Goal: Find specific page/section: Find specific page/section

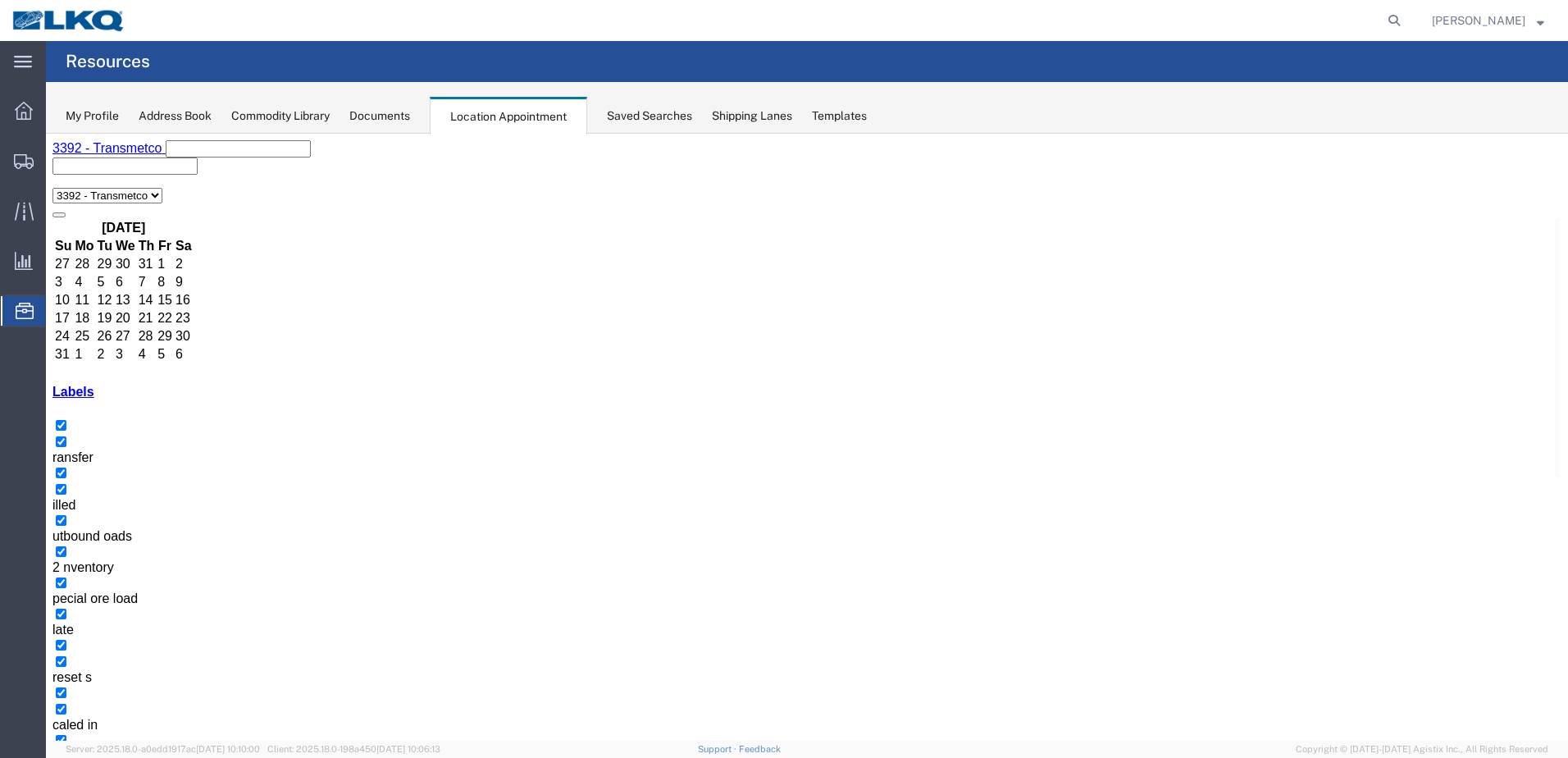
drag, startPoint x: 876, startPoint y: 487, endPoint x: 976, endPoint y: 540, distance: 113.2
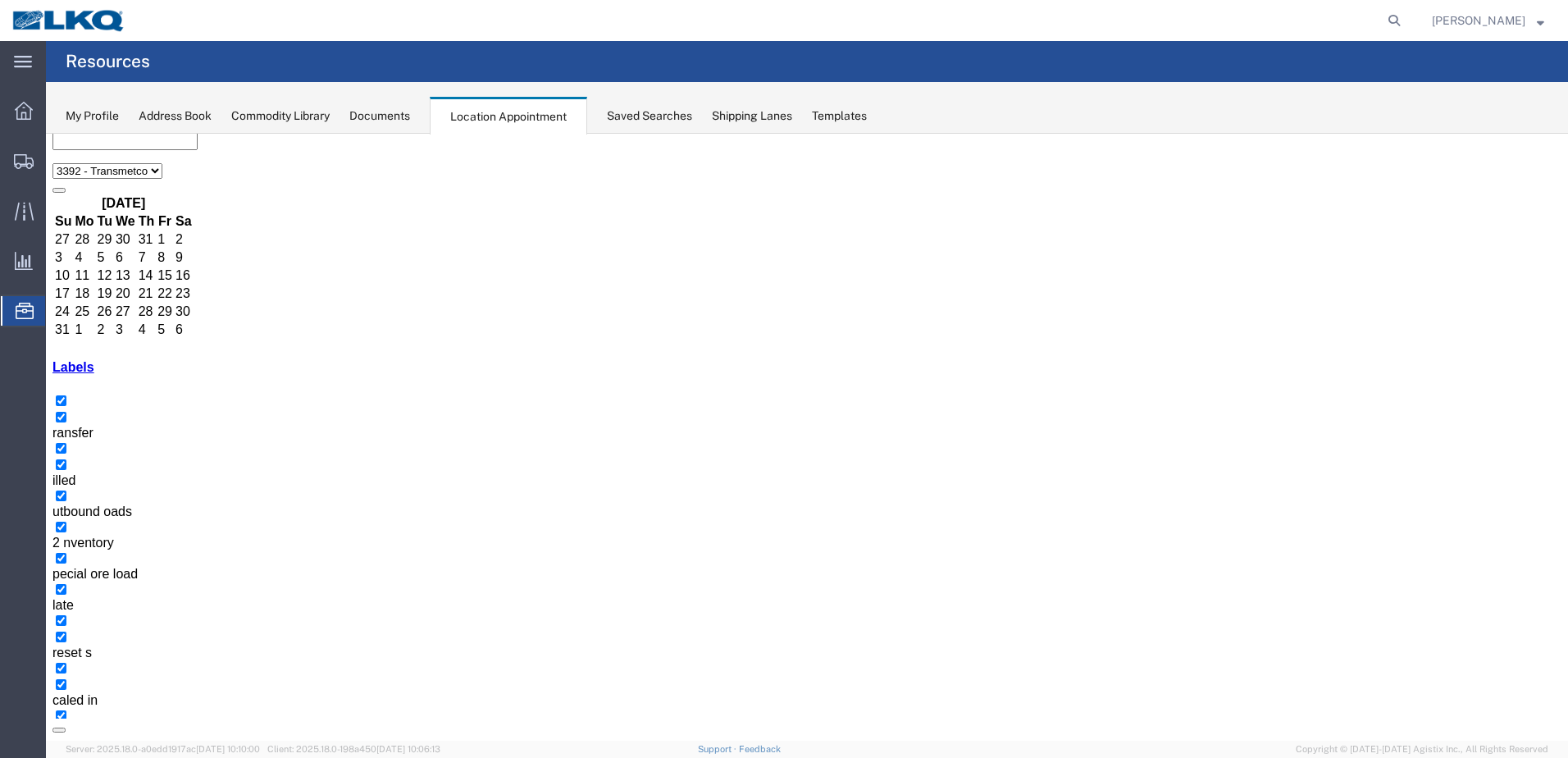
scroll to position [209, 0]
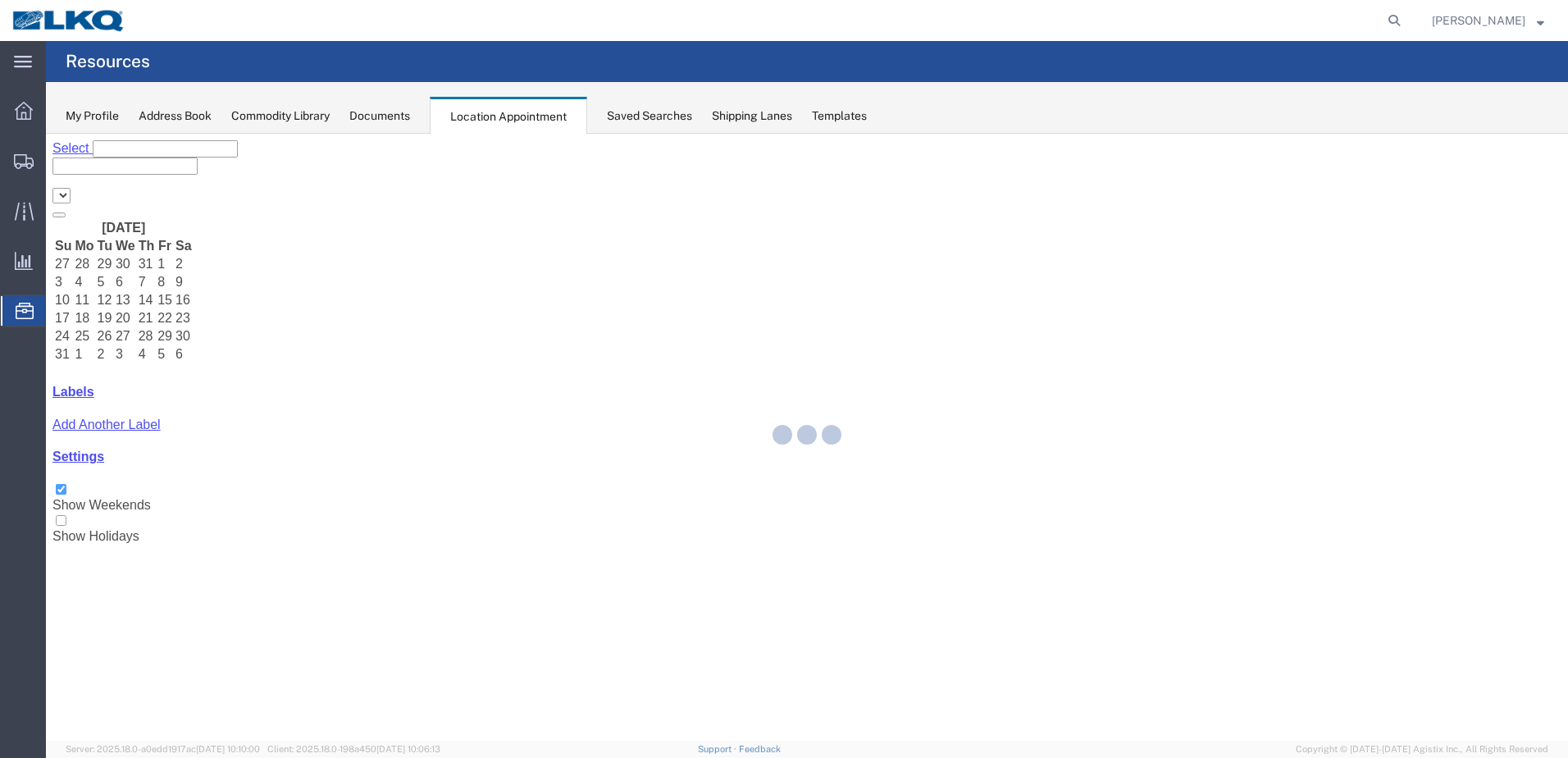
select select "28018"
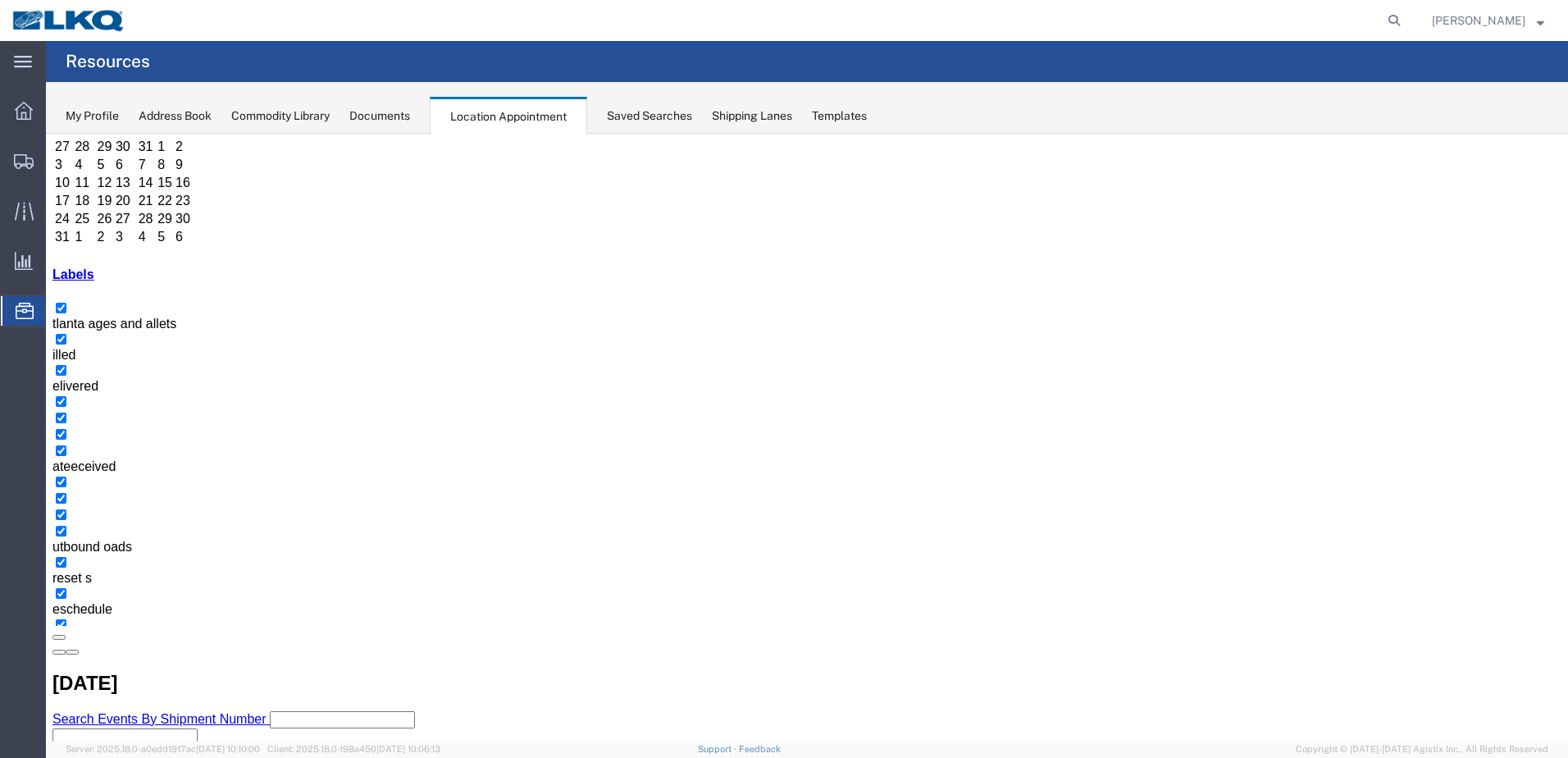
scroll to position [120, 0]
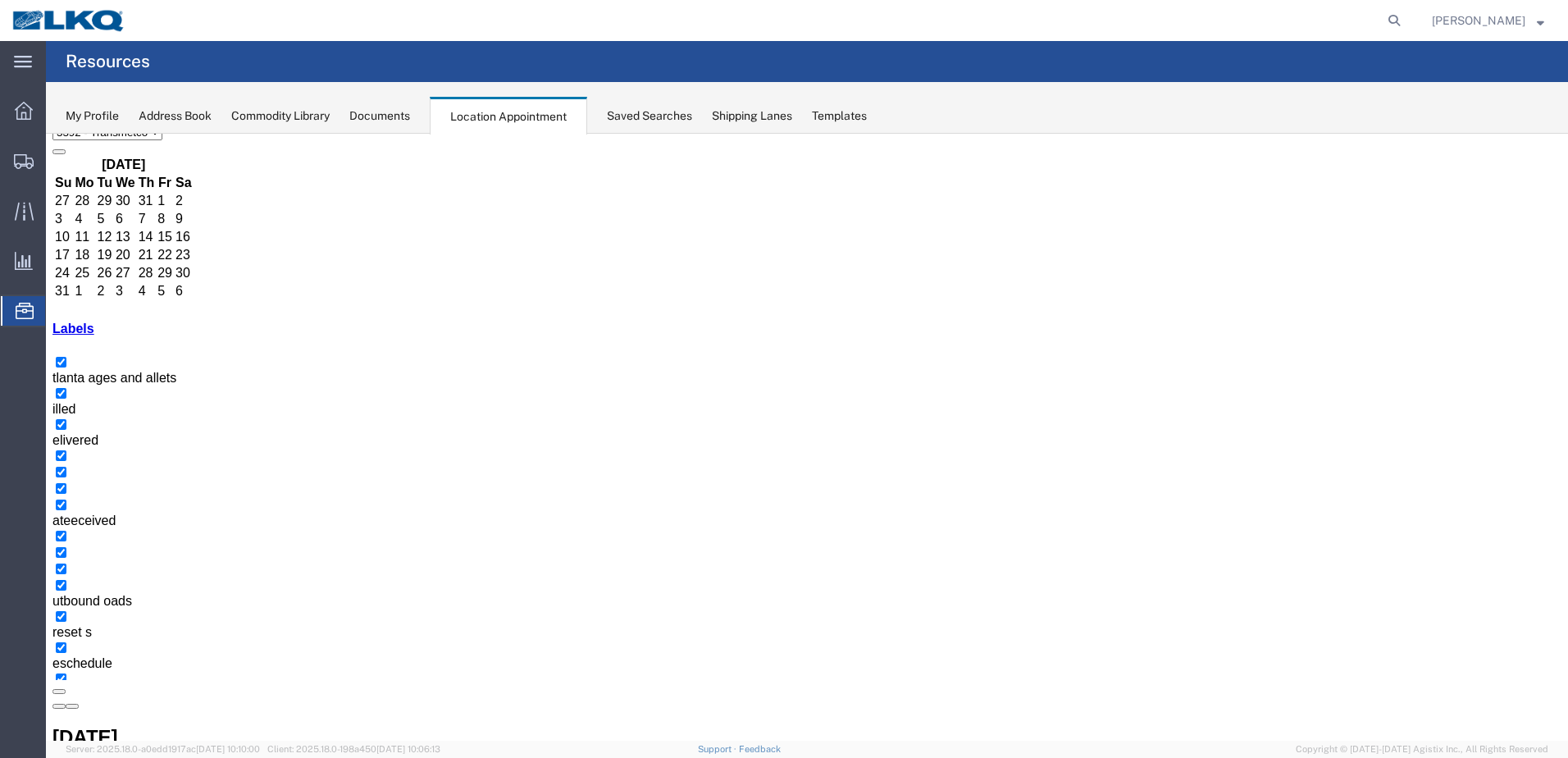
scroll to position [38, 0]
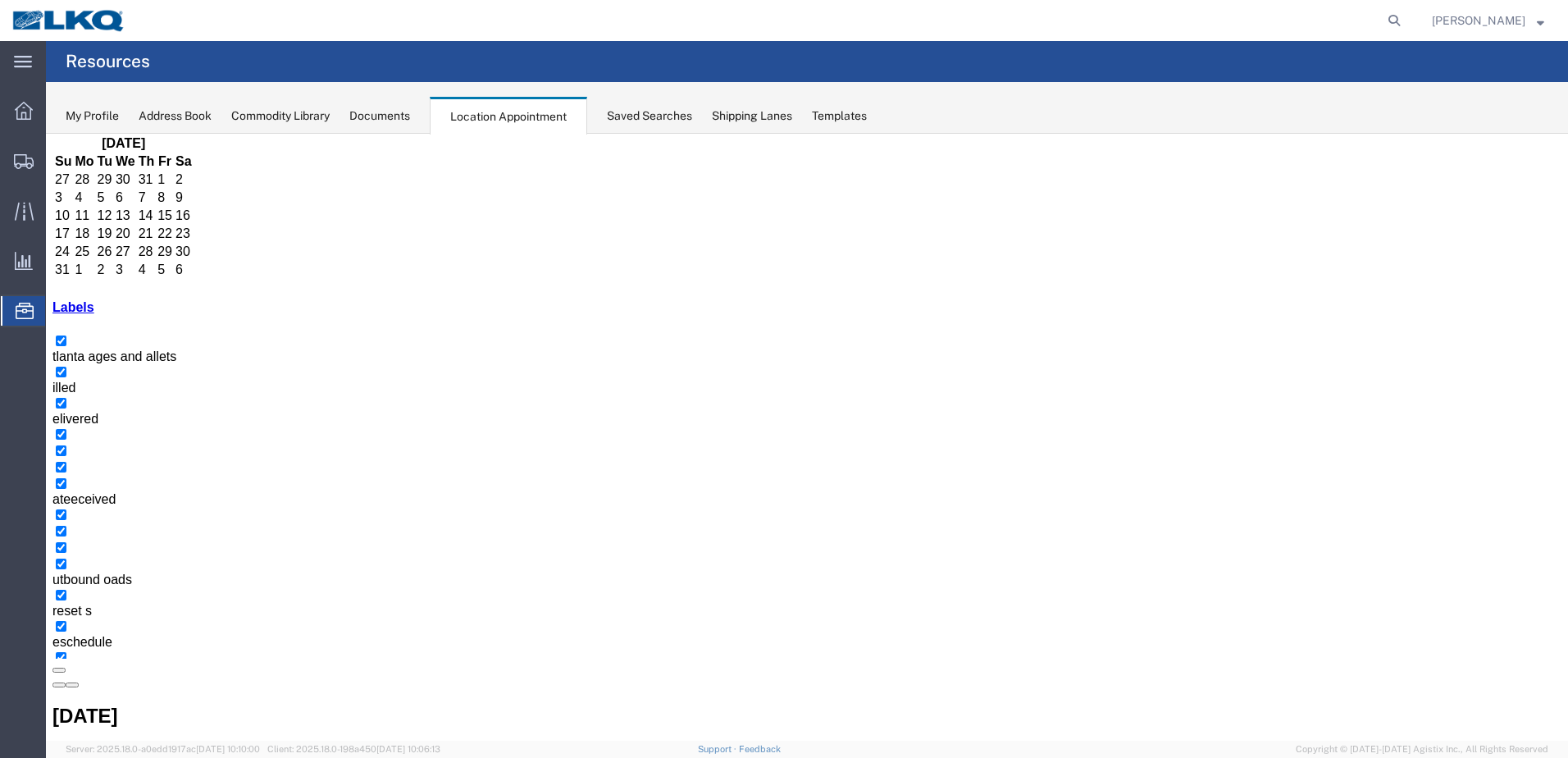
scroll to position [120, 0]
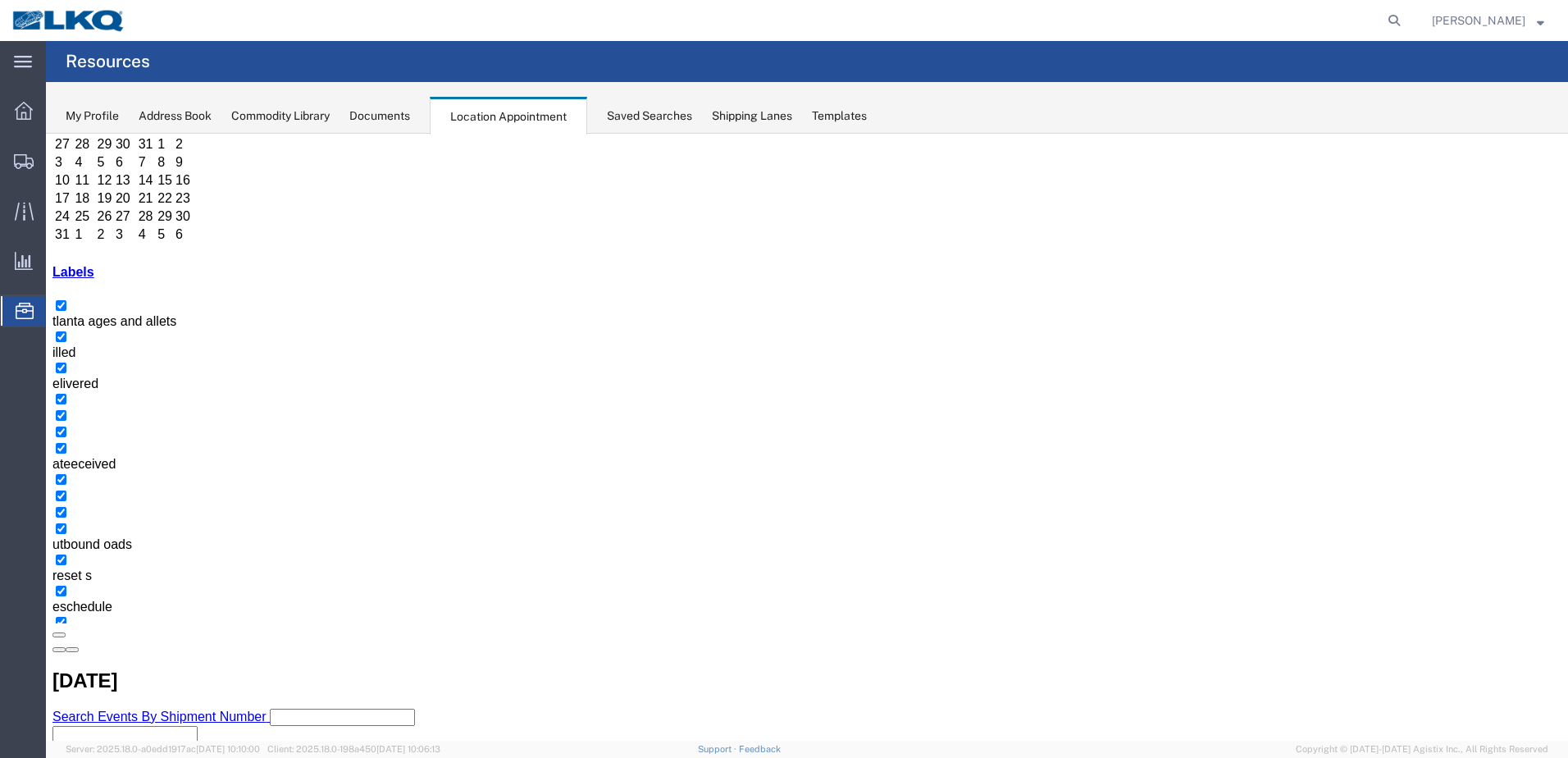
drag, startPoint x: 448, startPoint y: 363, endPoint x: 994, endPoint y: 563, distance: 581.5
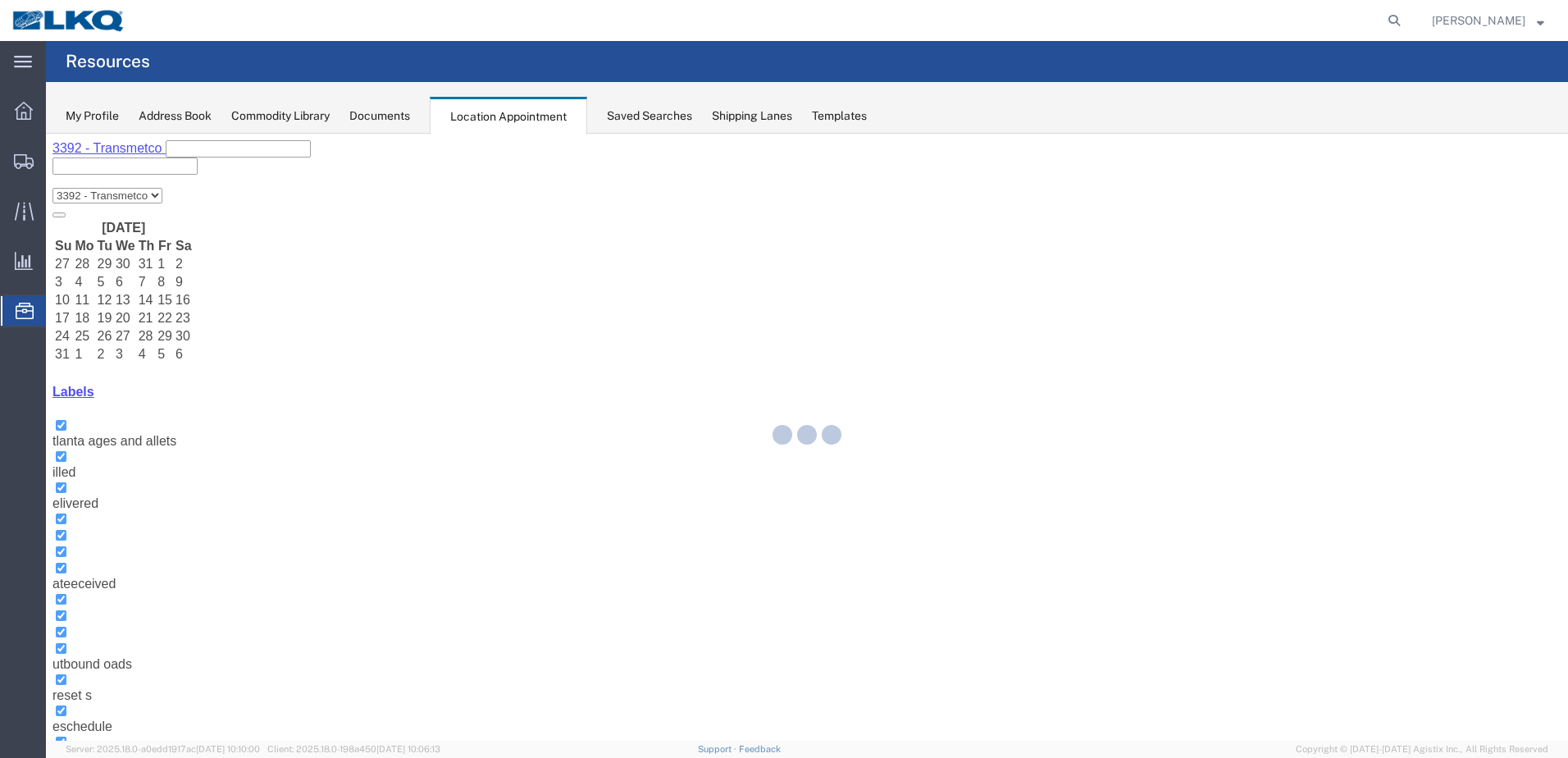
select select "28018"
